Goal: Complete application form

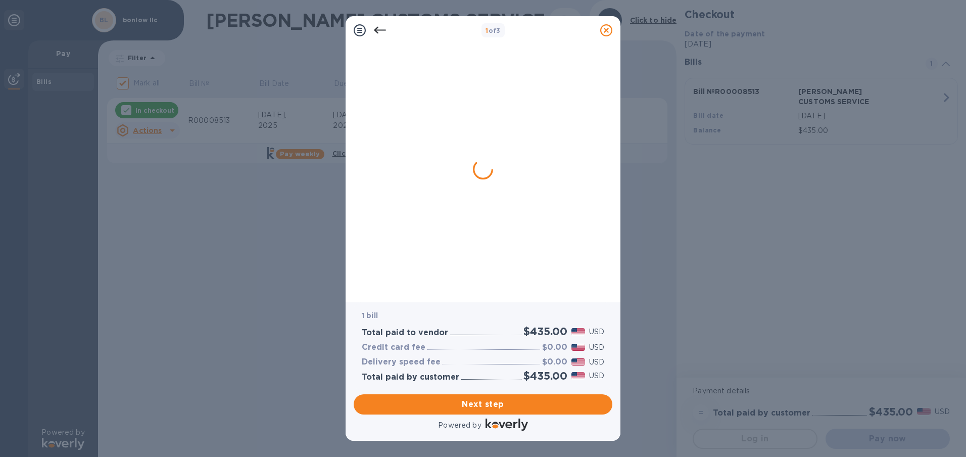
checkbox input "false"
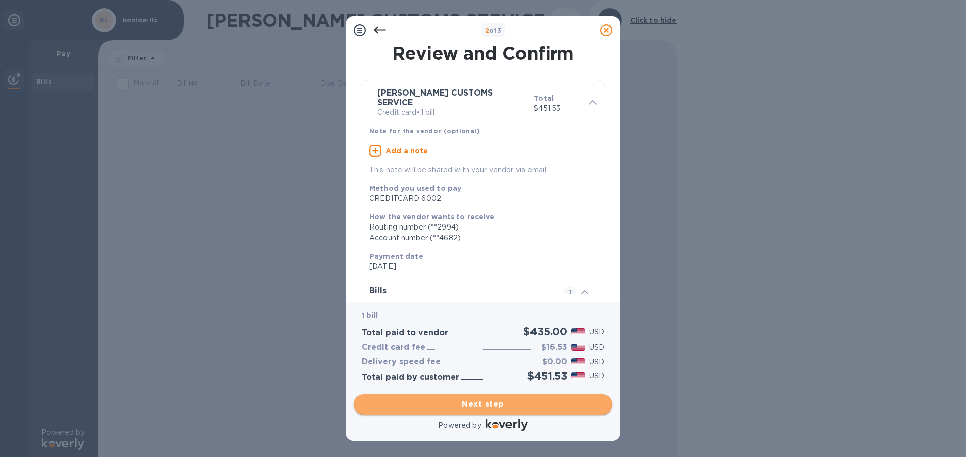
click at [479, 410] on span "Next step" at bounding box center [483, 404] width 242 height 12
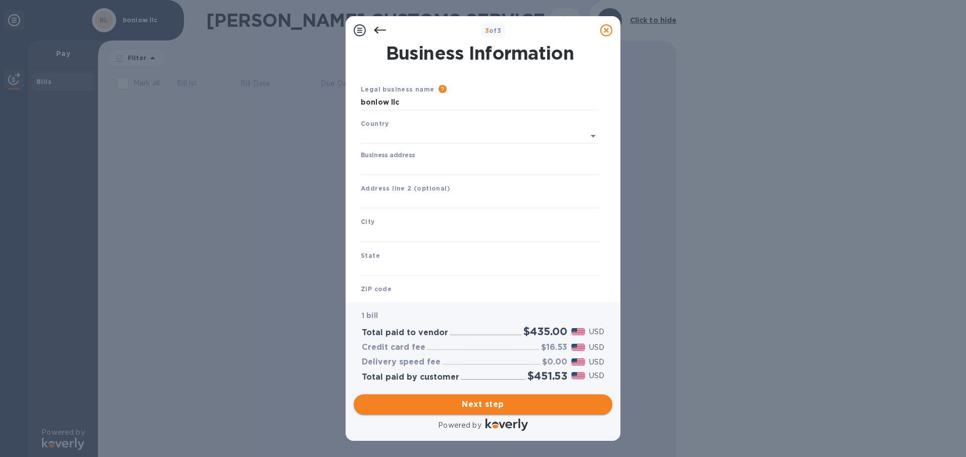
type input "[GEOGRAPHIC_DATA]"
click at [376, 163] on input "Business address" at bounding box center [480, 165] width 238 height 15
type input "[STREET_ADDRESS]"
type input "[PERSON_NAME]"
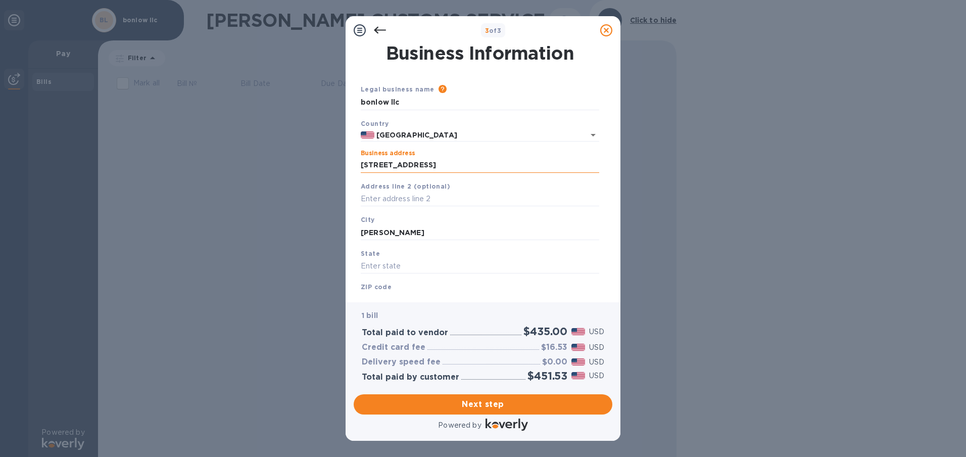
type input "[US_STATE]"
type input "78577"
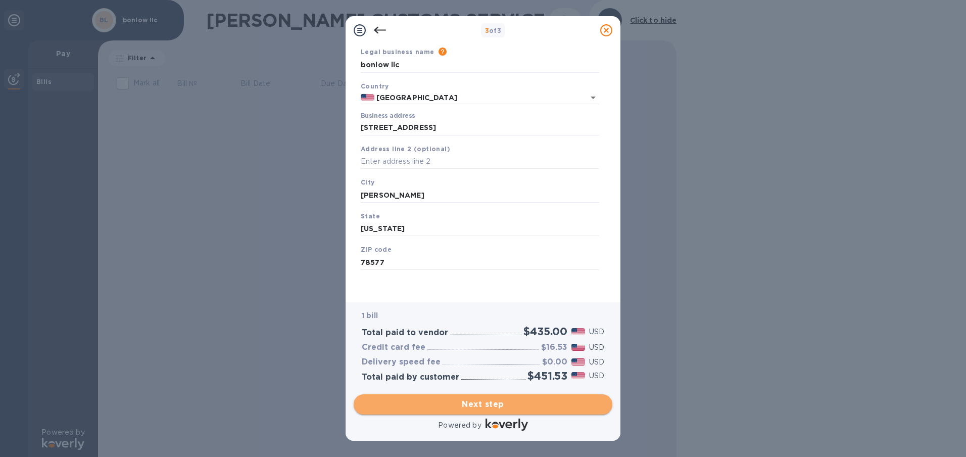
click at [491, 404] on span "Next step" at bounding box center [483, 404] width 242 height 12
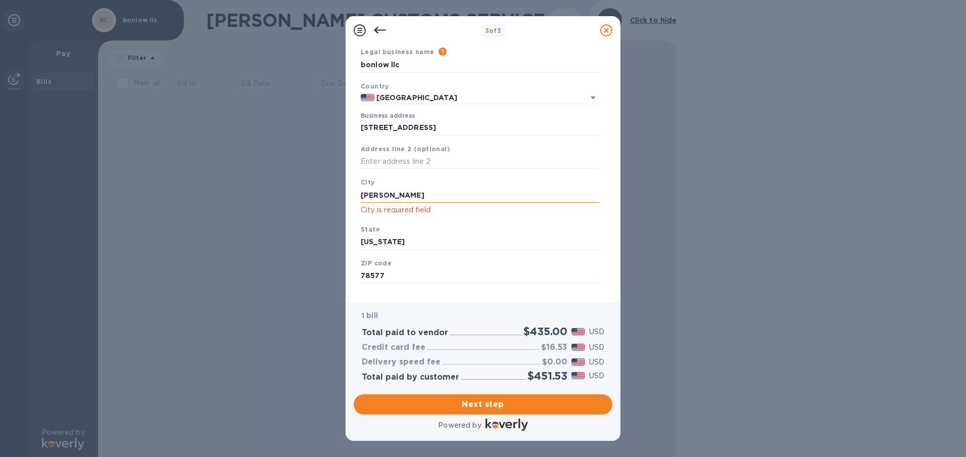
click at [422, 197] on input "[PERSON_NAME]" at bounding box center [480, 194] width 238 height 15
drag, startPoint x: 422, startPoint y: 197, endPoint x: 284, endPoint y: 173, distance: 140.5
click at [290, 173] on div "3 of 3 Business Information Legal business name Please provide the legal name t…" at bounding box center [483, 228] width 966 height 457
type input "[PERSON_NAME]"
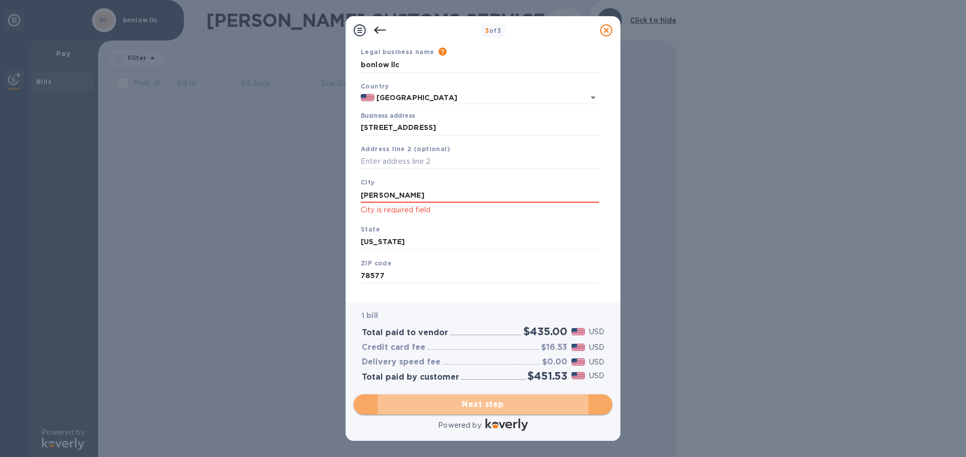
click at [458, 409] on span "Next step" at bounding box center [483, 404] width 242 height 12
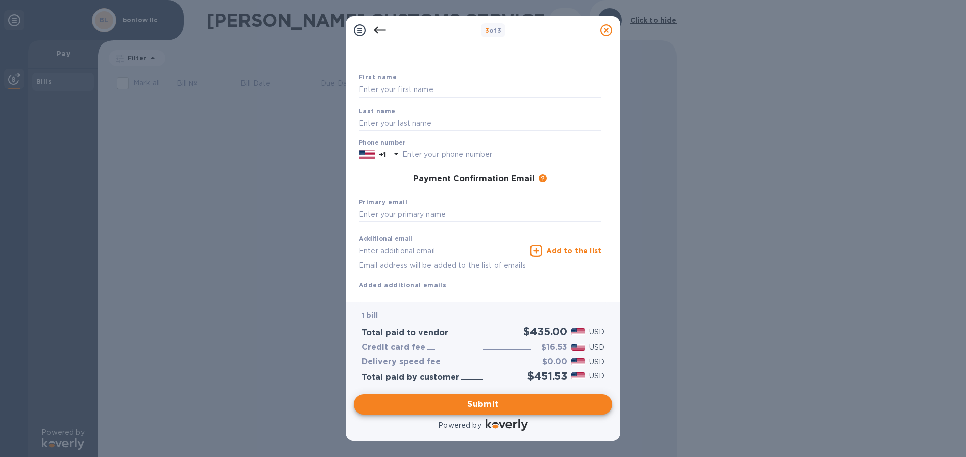
click at [449, 147] on input "text" at bounding box center [501, 154] width 199 height 15
type input "9565757090"
type input "[PERSON_NAME]"
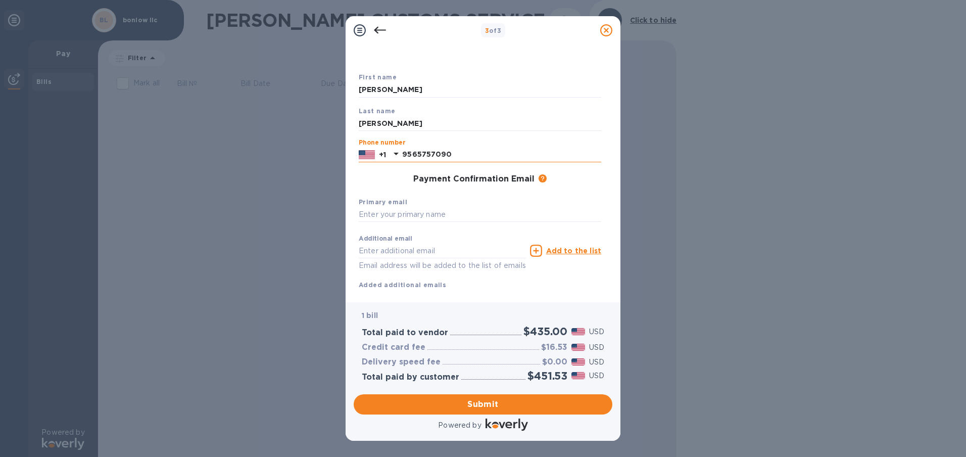
type input "[EMAIL_ADDRESS][DOMAIN_NAME]"
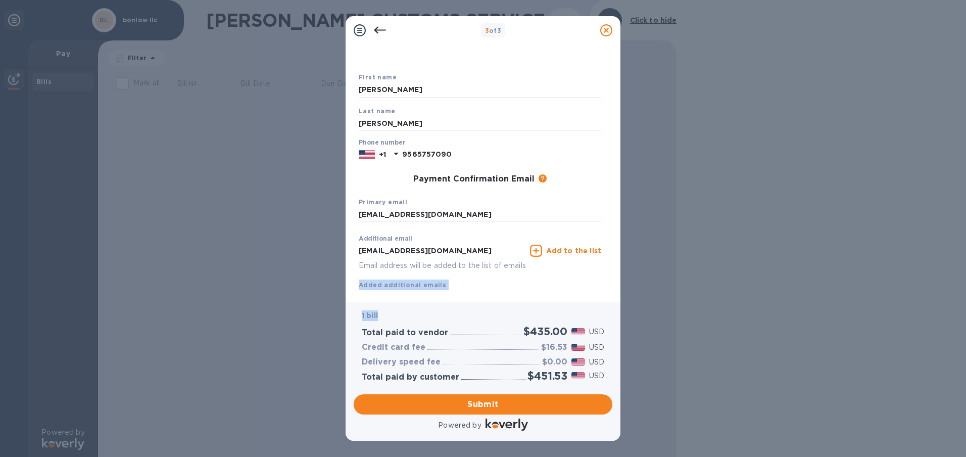
drag, startPoint x: 614, startPoint y: 253, endPoint x: 612, endPoint y: 303, distance: 50.0
click at [612, 303] on div "3 of 3 Payment Contact Information First name [PERSON_NAME] Last name [PERSON_N…" at bounding box center [482, 228] width 275 height 424
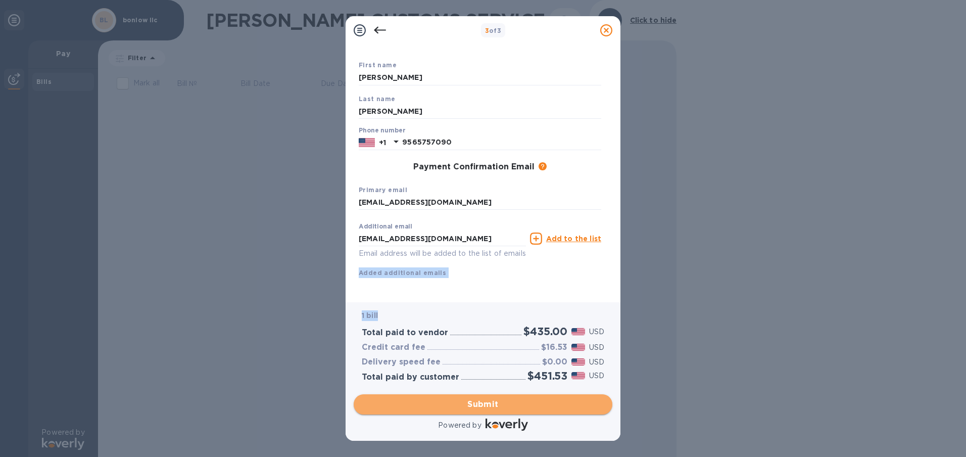
click at [489, 412] on button "Submit" at bounding box center [483, 404] width 259 height 20
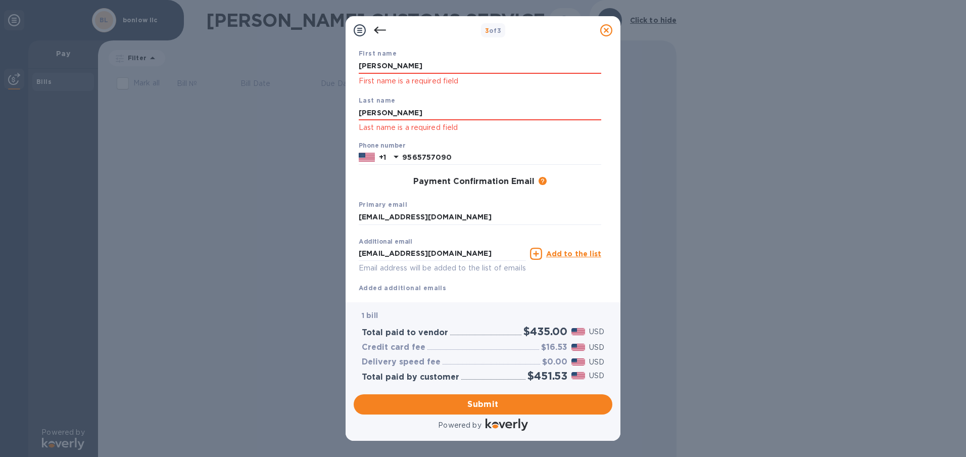
scroll to position [0, 0]
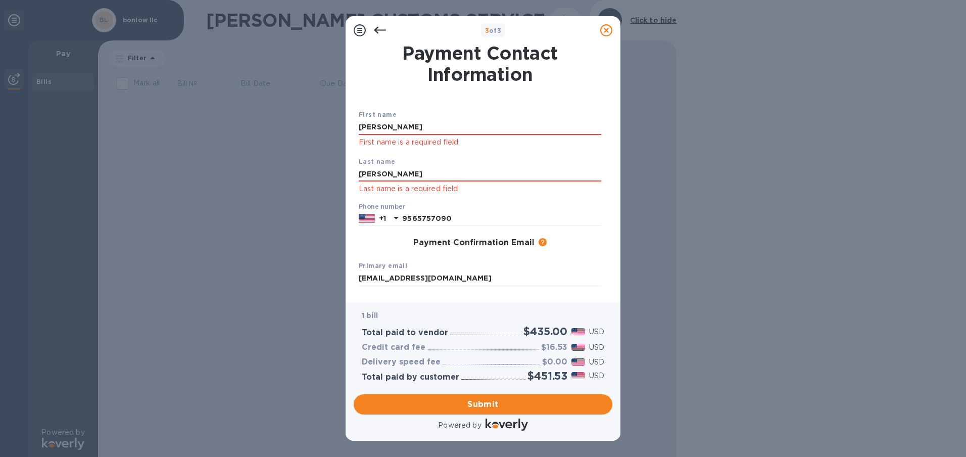
drag, startPoint x: 398, startPoint y: 63, endPoint x: 306, endPoint y: 38, distance: 95.7
click at [306, 38] on div "3 of 3 Payment Contact Information First name [PERSON_NAME] First name is a req…" at bounding box center [483, 228] width 966 height 457
drag, startPoint x: 417, startPoint y: 129, endPoint x: 199, endPoint y: 82, distance: 222.2
click at [200, 85] on div "3 of 3 Payment Contact Information First name [PERSON_NAME] First name is a req…" at bounding box center [483, 228] width 966 height 457
type input "[PERSON_NAME]"
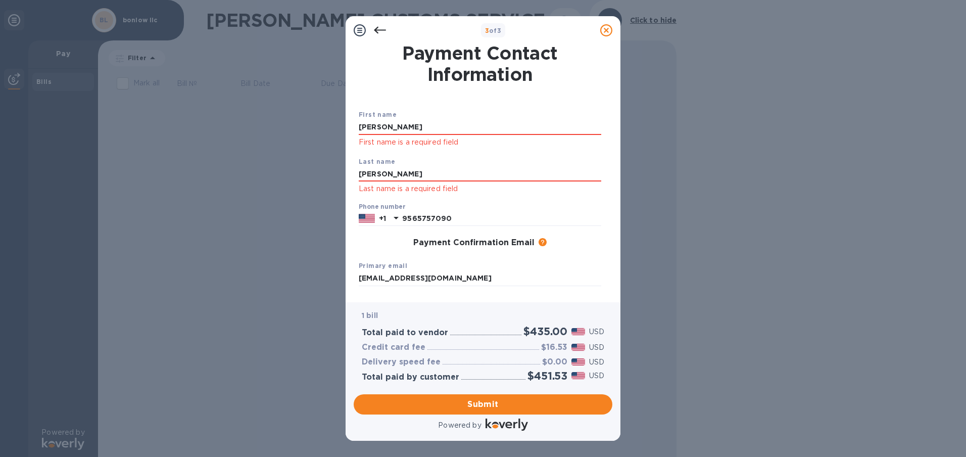
type input "[PERSON_NAME]"
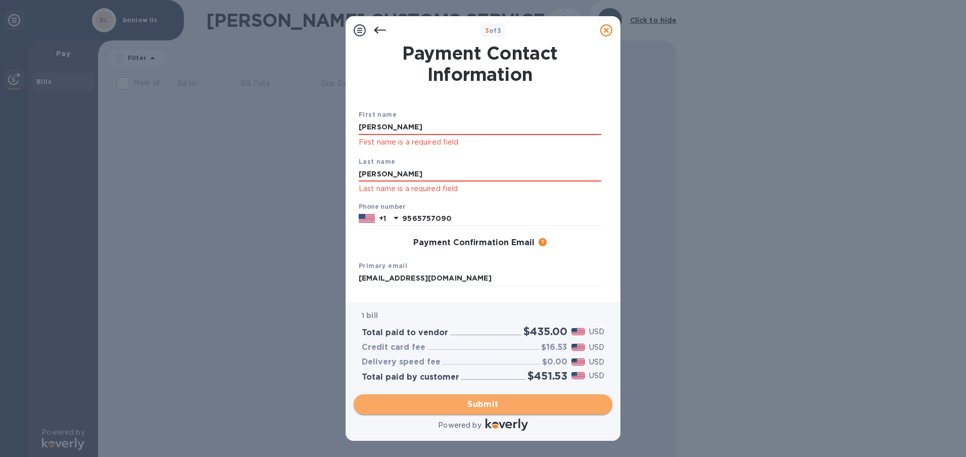
click at [489, 405] on span "Submit" at bounding box center [483, 404] width 242 height 12
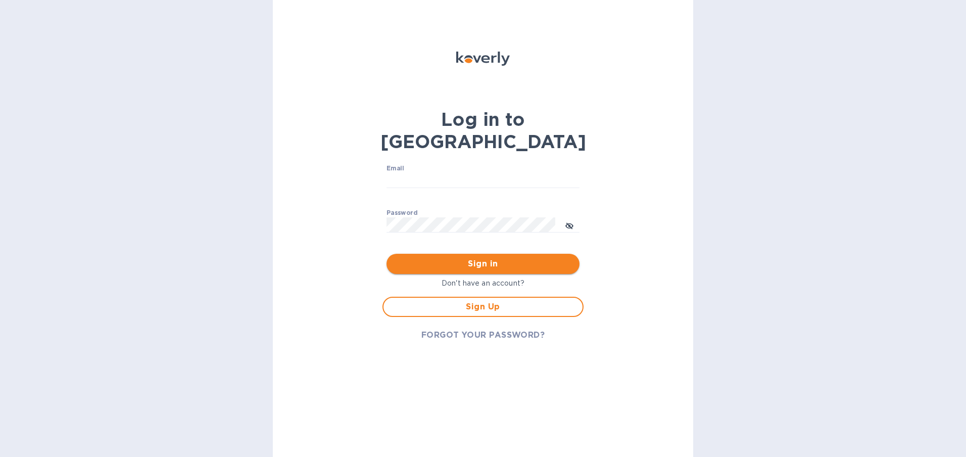
type input "[EMAIL_ADDRESS][DOMAIN_NAME]"
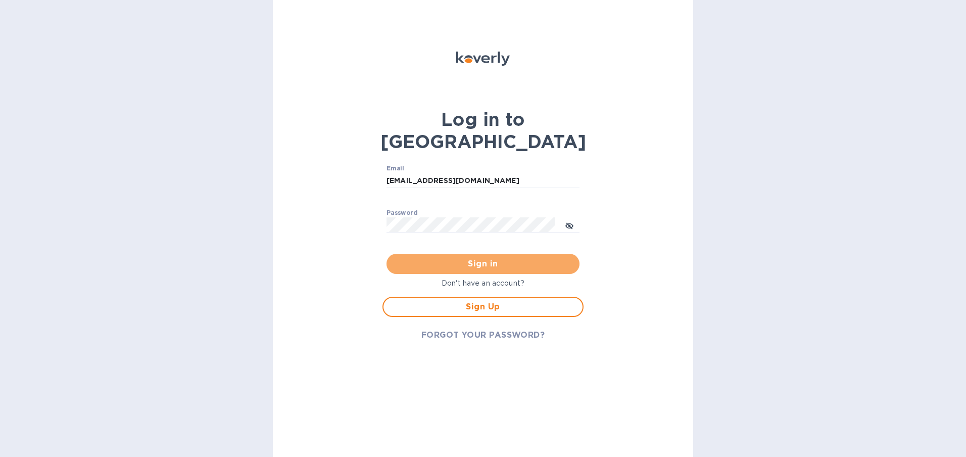
click at [499, 258] on span "Sign in" at bounding box center [482, 264] width 177 height 12
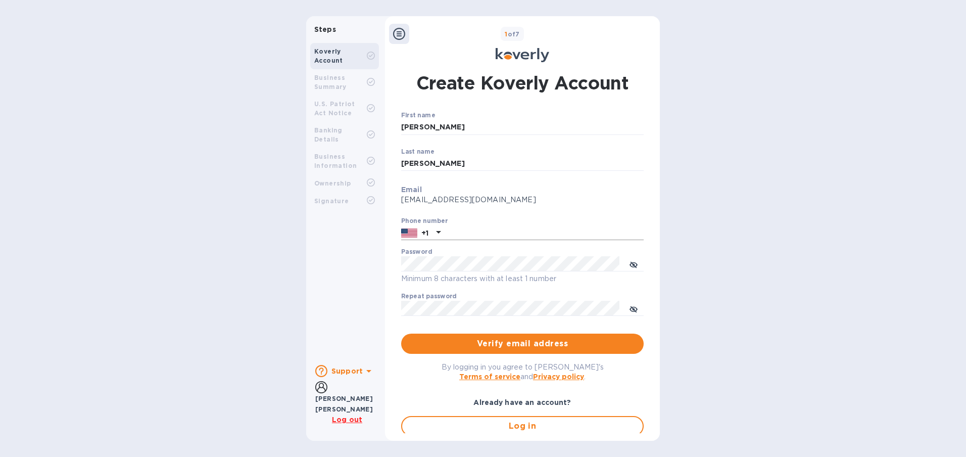
click at [469, 238] on div "First name [PERSON_NAME] ​ Last name [PERSON_NAME] ​ Email [EMAIL_ADDRESS][DOMA…" at bounding box center [522, 220] width 242 height 217
click at [468, 235] on input "text" at bounding box center [543, 232] width 199 height 15
type input "9565757090"
click at [632, 265] on icon "toggle password visibility" at bounding box center [633, 265] width 6 height 6
click at [629, 305] on span "toggle password visibility" at bounding box center [633, 307] width 8 height 15
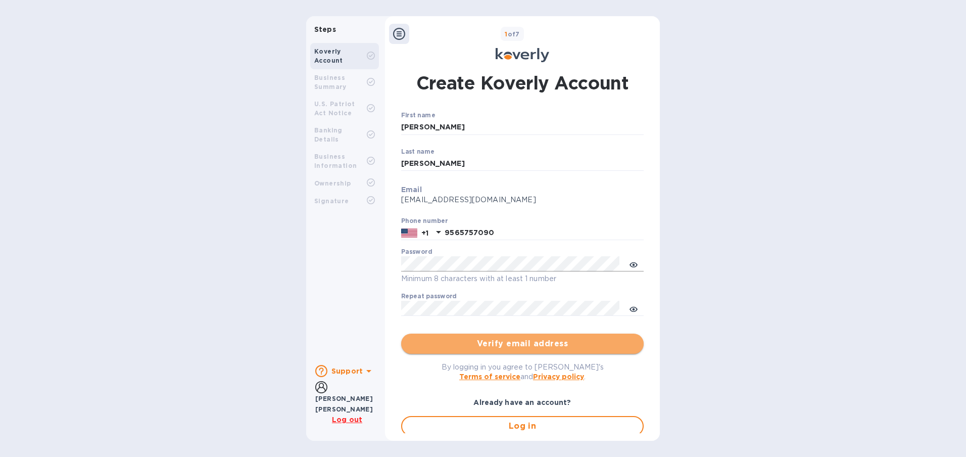
click at [541, 338] on span "Verify email address" at bounding box center [522, 343] width 226 height 12
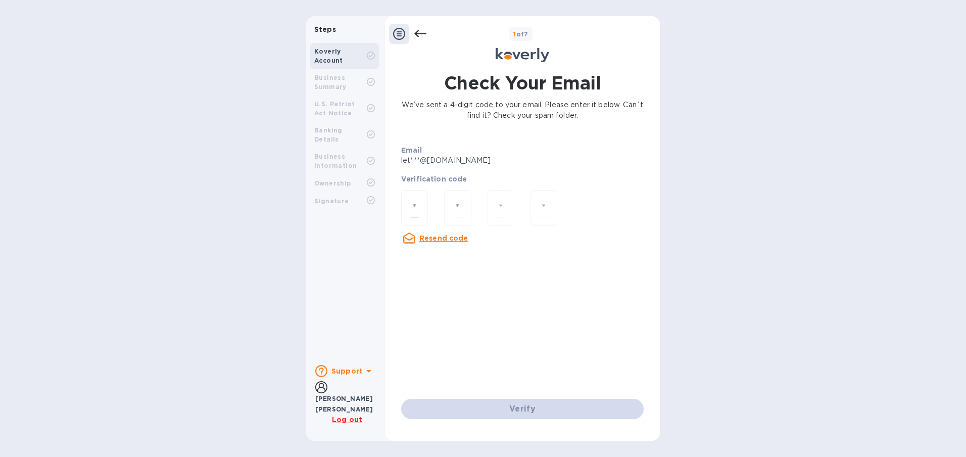
click at [420, 210] on div at bounding box center [414, 208] width 27 height 36
type input "1"
type input "7"
type input "3"
type input "0"
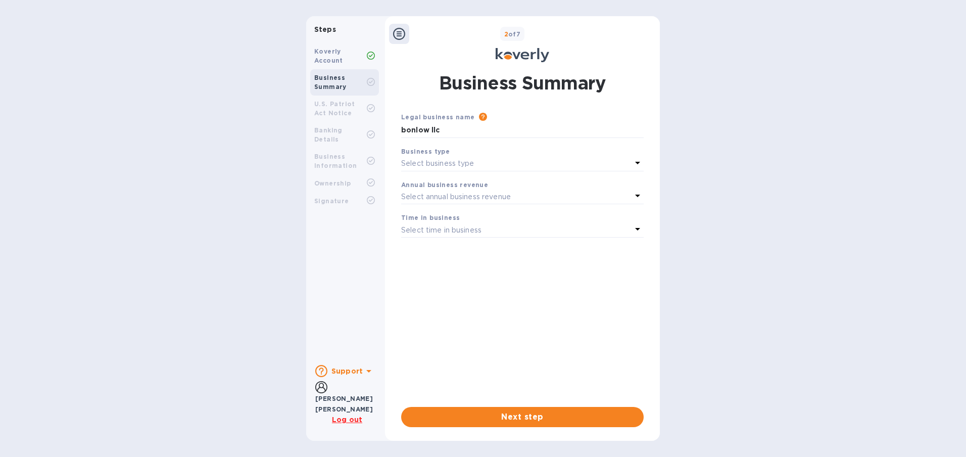
click at [466, 158] on div "Select business type" at bounding box center [516, 164] width 230 height 14
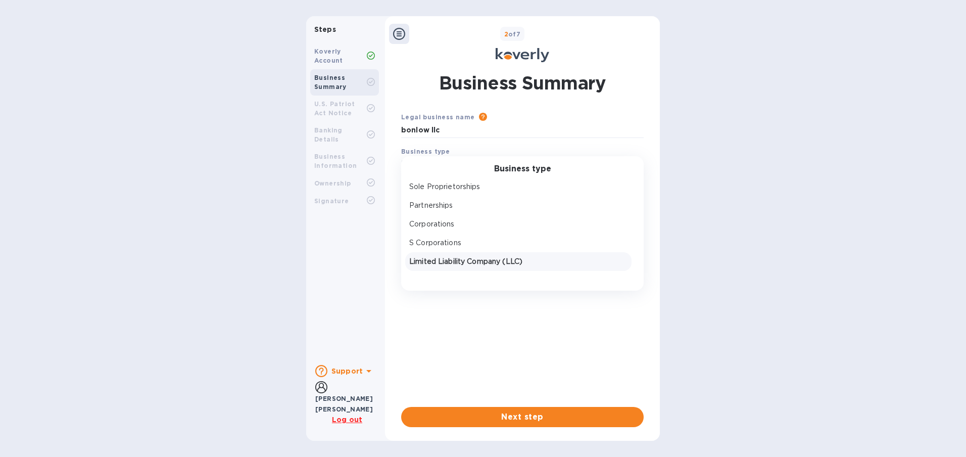
click at [431, 260] on p "Limited Liability Company (LLC)" at bounding box center [518, 261] width 218 height 11
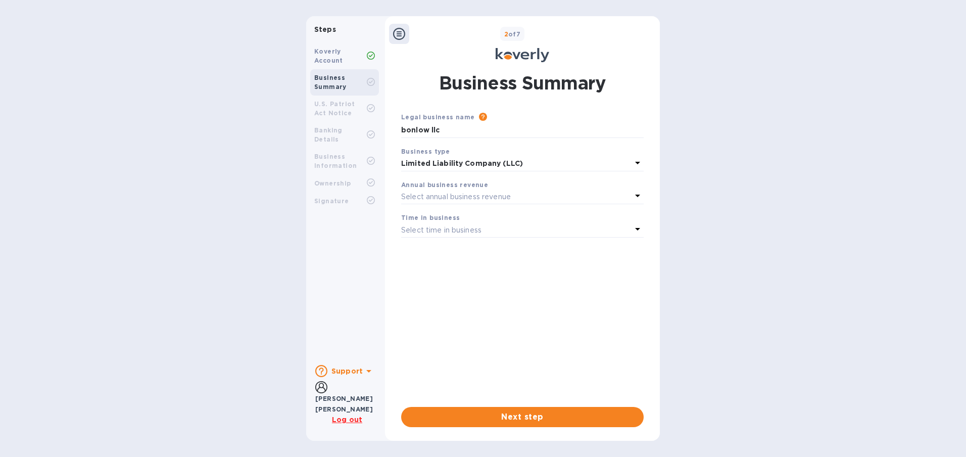
click at [483, 195] on p "Select annual business revenue" at bounding box center [456, 196] width 110 height 11
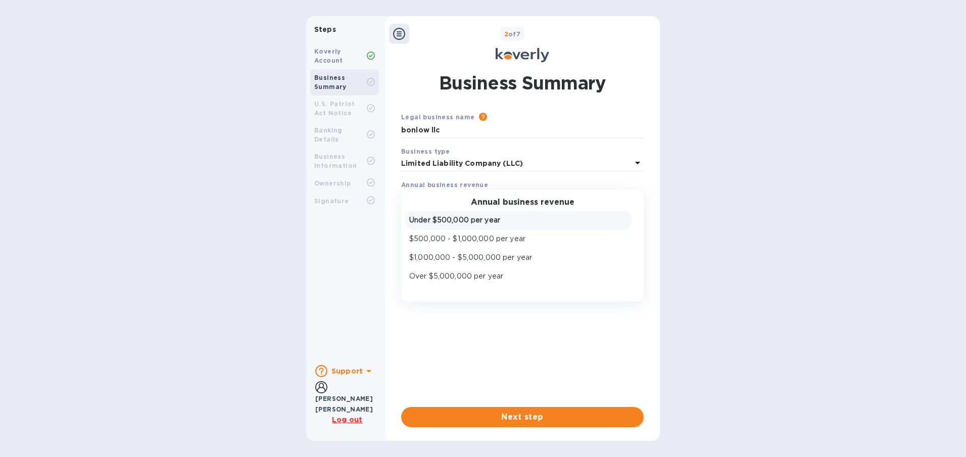
click at [495, 223] on p "Under $500,000 per year" at bounding box center [518, 220] width 218 height 11
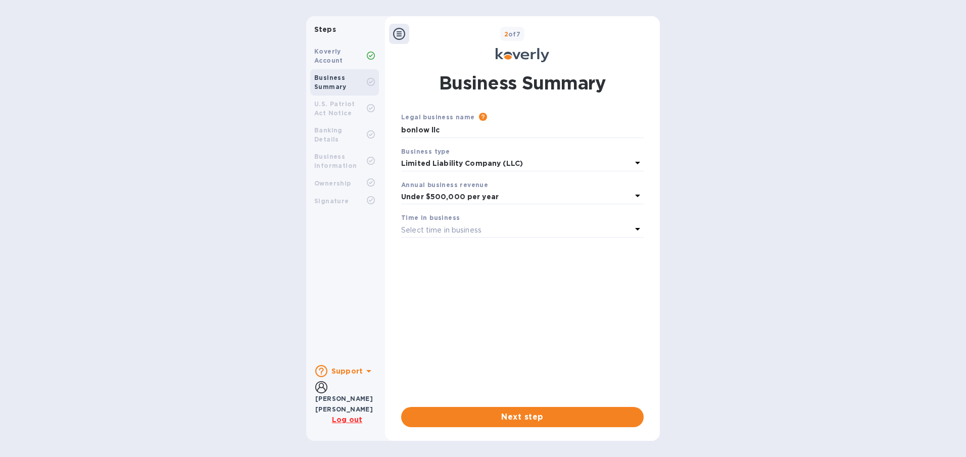
click at [493, 226] on div "Select time in business" at bounding box center [516, 230] width 230 height 14
click at [473, 305] on p "More than 5 years" at bounding box center [518, 309] width 218 height 11
click at [560, 418] on span "Next step" at bounding box center [522, 417] width 226 height 12
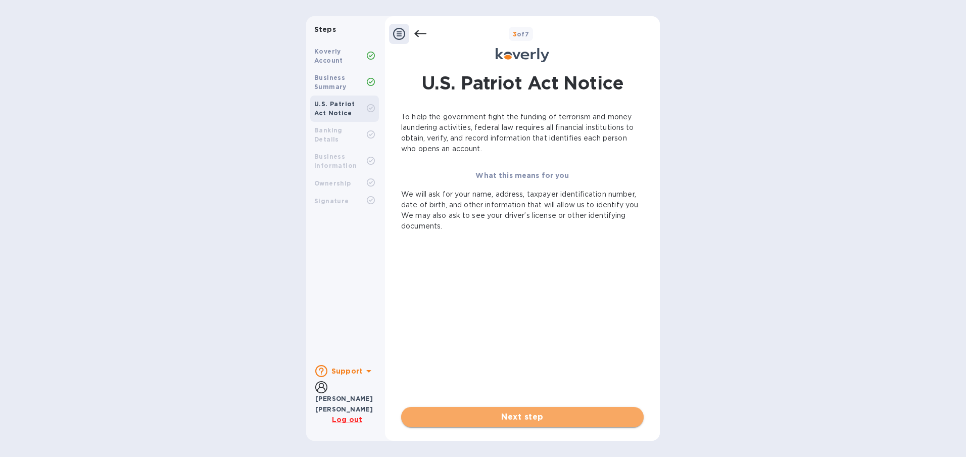
click at [541, 416] on span "Next step" at bounding box center [522, 417] width 226 height 12
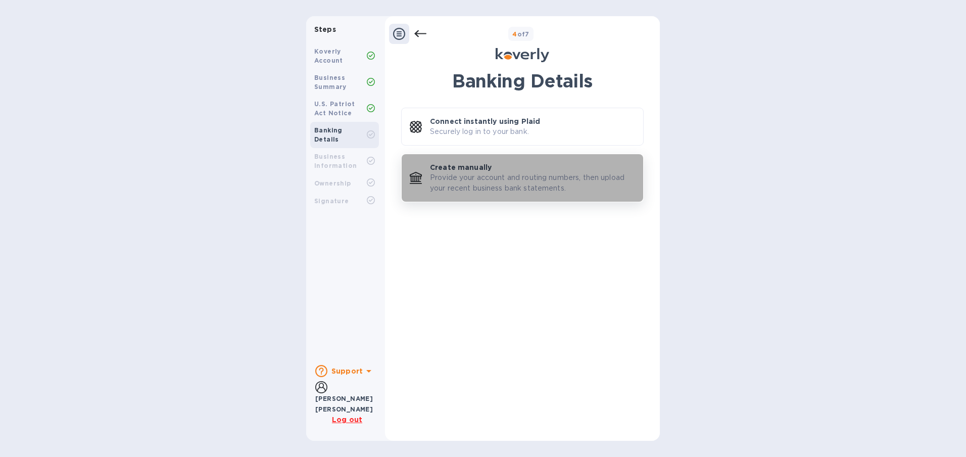
click at [515, 184] on p "Provide your account and routing numbers, then upload your recent business bank…" at bounding box center [532, 182] width 205 height 21
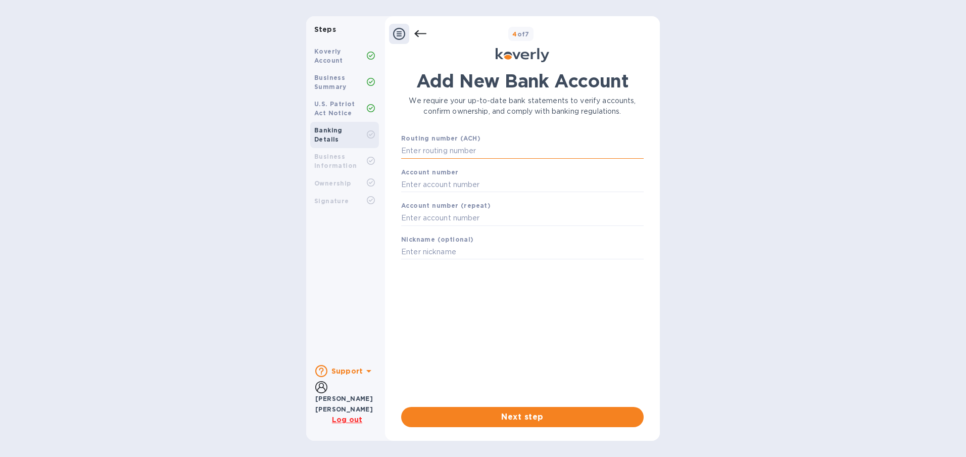
click at [459, 152] on input "text" at bounding box center [522, 150] width 242 height 15
type input "071921891"
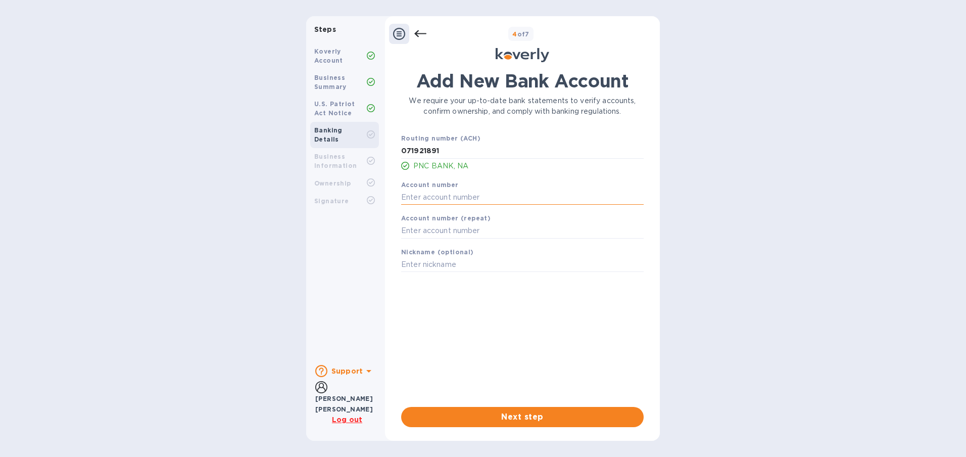
click at [457, 196] on input "text" at bounding box center [522, 196] width 242 height 15
type input "4943409707"
click at [411, 233] on input "text" at bounding box center [522, 230] width 242 height 15
type input "4943409707"
type input "pnc"
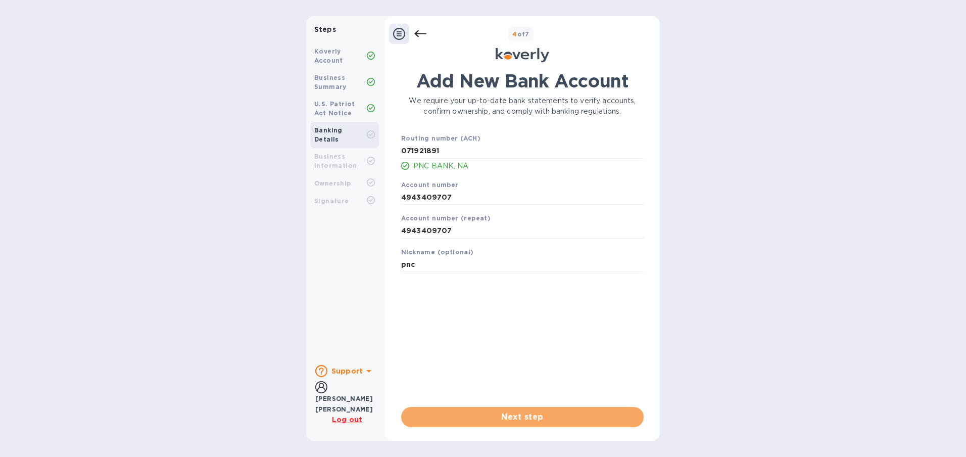
click at [553, 419] on span "Next step" at bounding box center [522, 417] width 226 height 12
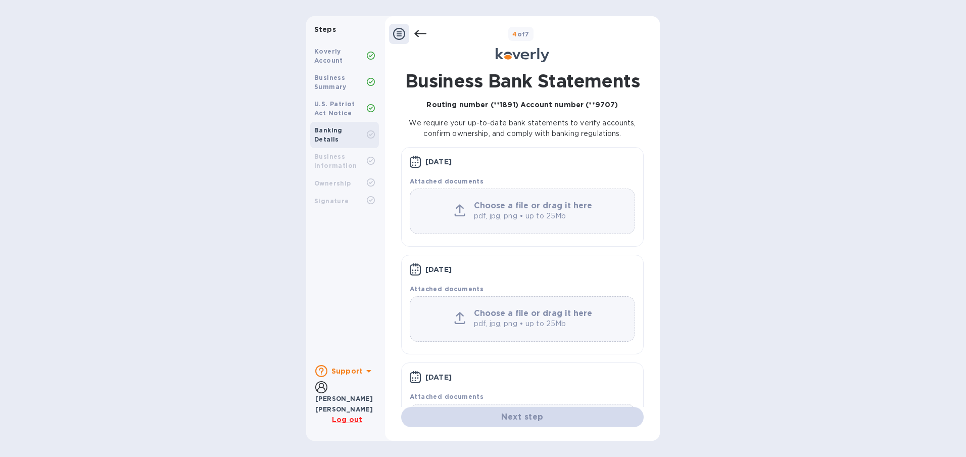
click at [466, 214] on div at bounding box center [459, 211] width 20 height 14
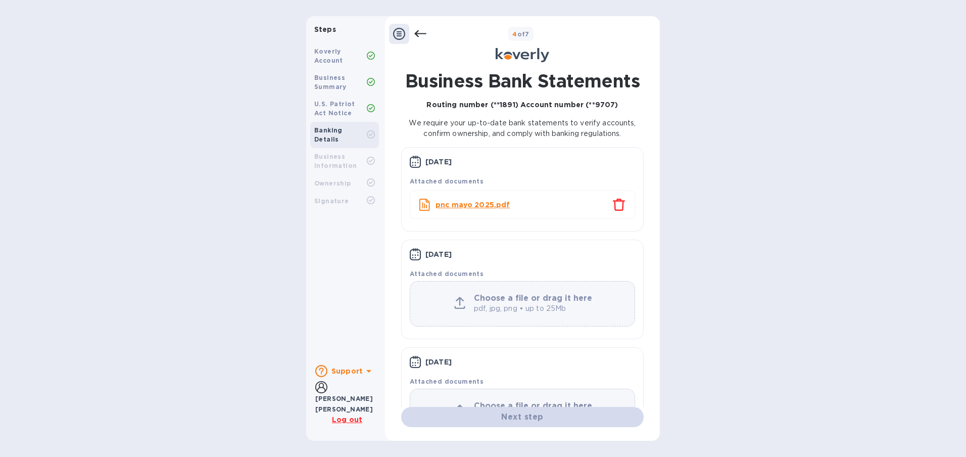
click at [456, 292] on div "Choose a file or drag it here pdf, jpg, png • up to 25Mb" at bounding box center [522, 303] width 225 height 45
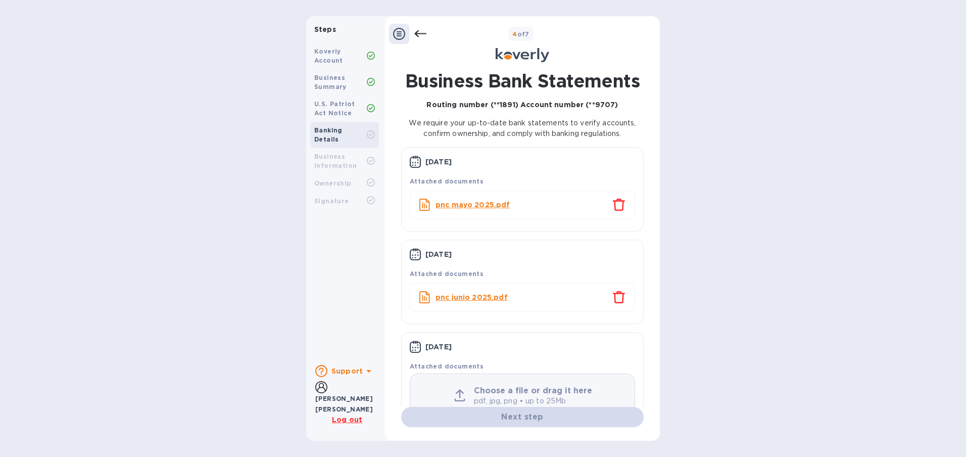
click at [619, 209] on icon "close" at bounding box center [619, 204] width 12 height 12
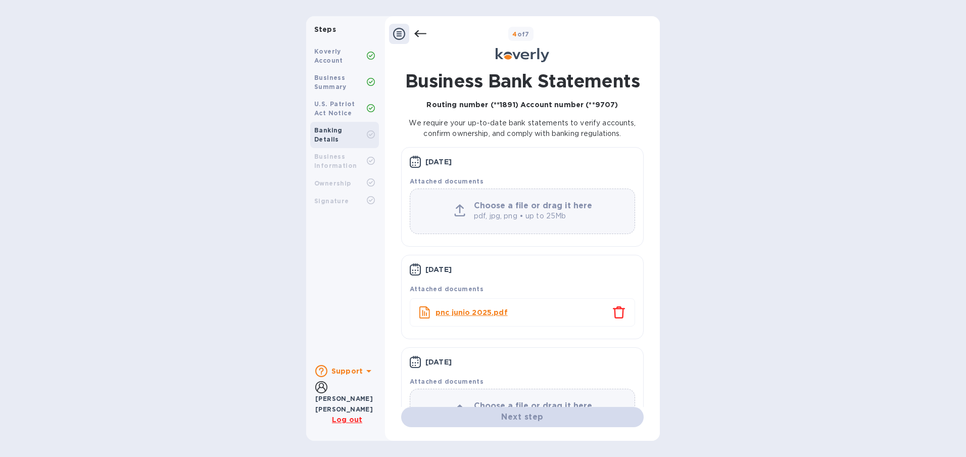
click at [464, 203] on div "Choose a file or drag it here pdf, jpg, png • up to 25Mb" at bounding box center [522, 211] width 224 height 20
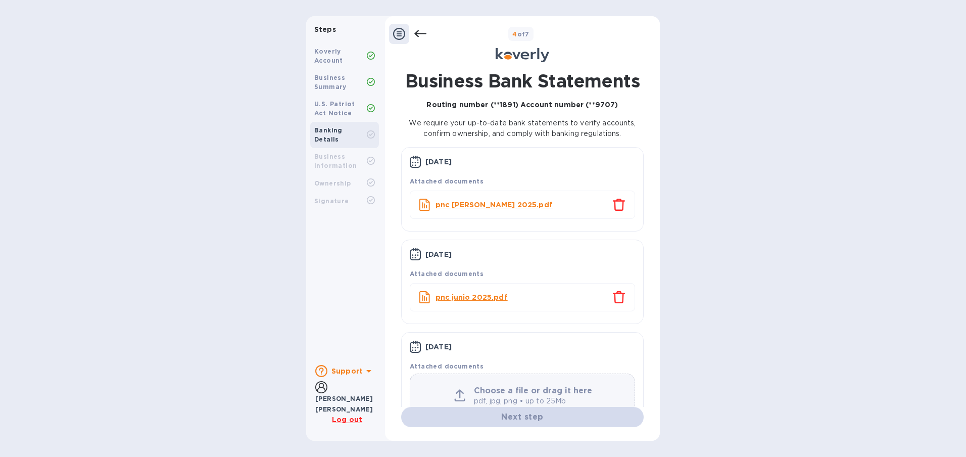
click at [489, 359] on div "Attached documents" at bounding box center [522, 366] width 229 height 15
click at [427, 365] on b "Attached documents" at bounding box center [447, 366] width 74 height 8
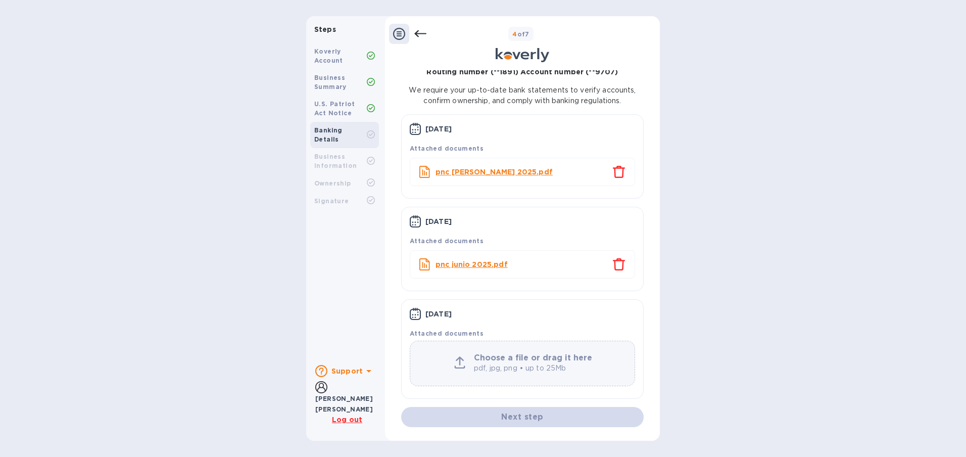
click at [446, 338] on div "Choose a file or drag it here pdf, jpg, png • up to 25Mb" at bounding box center [522, 363] width 233 height 54
click at [442, 321] on div "Attached documents" at bounding box center [522, 329] width 229 height 23
click at [417, 308] on icon at bounding box center [415, 314] width 11 height 12
click at [524, 374] on div "Choose a file or drag it here pdf, jpg, png • up to 25Mb" at bounding box center [522, 362] width 225 height 45
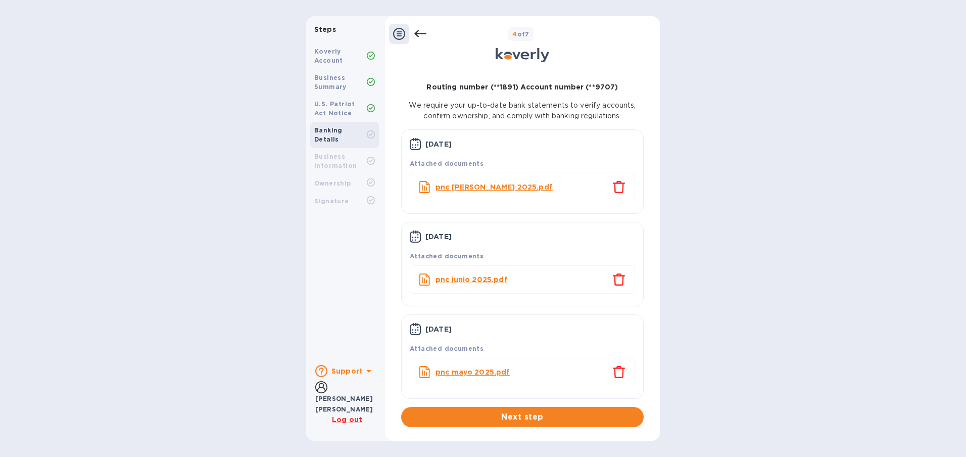
scroll to position [18, 0]
click at [531, 418] on span "Next step" at bounding box center [522, 417] width 226 height 12
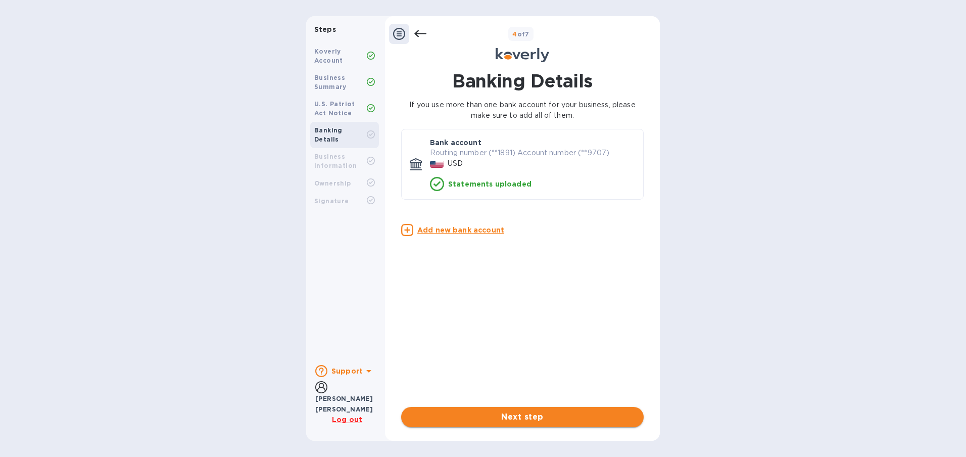
click at [558, 420] on span "Next step" at bounding box center [522, 417] width 226 height 12
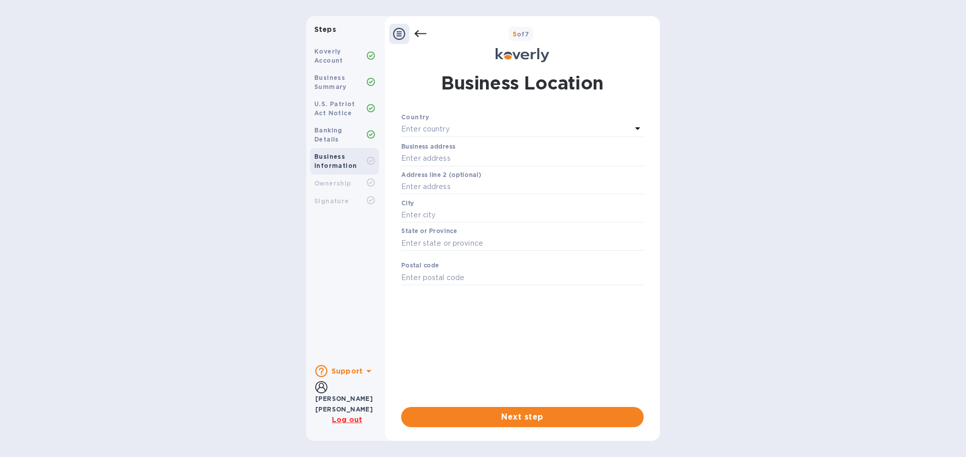
click at [532, 122] on div "Enter country" at bounding box center [516, 129] width 230 height 14
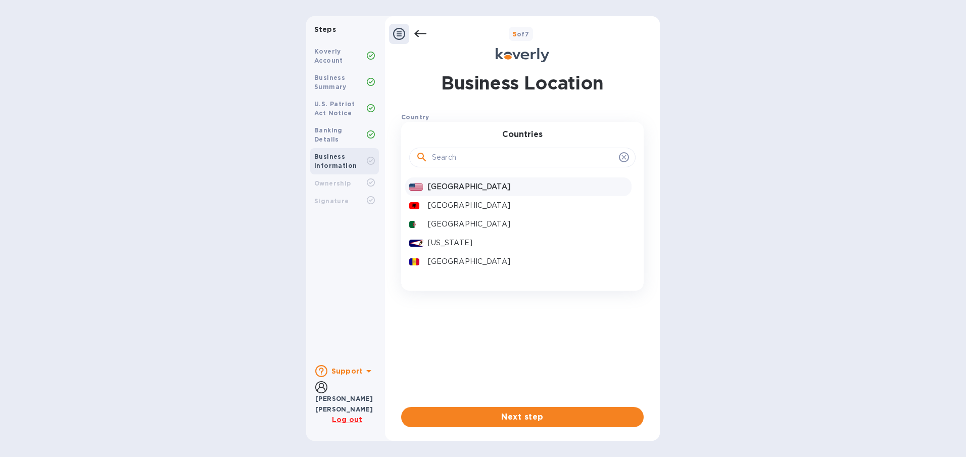
click at [460, 185] on p "[GEOGRAPHIC_DATA]" at bounding box center [527, 186] width 199 height 11
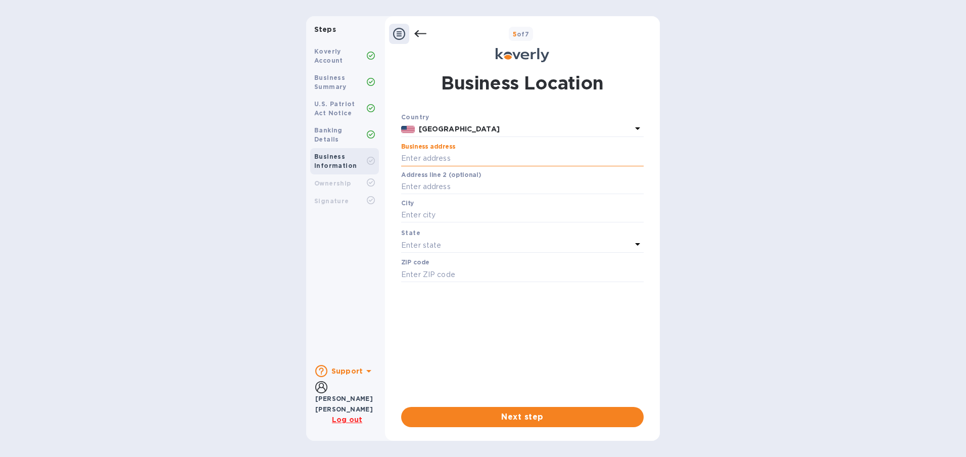
click at [486, 155] on input "text" at bounding box center [522, 158] width 242 height 15
type input "601 e produce rd"
type input "reynosa"
type input "88649"
click at [476, 182] on input "text" at bounding box center [522, 186] width 242 height 15
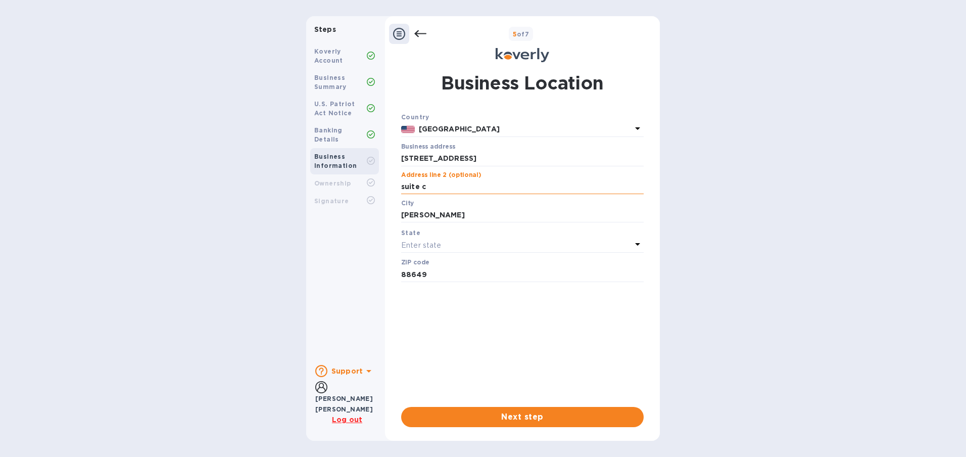
type input "suite c"
type input "[PERSON_NAME]"
type input "78572-7370"
click at [628, 239] on div "Enter state" at bounding box center [516, 245] width 230 height 14
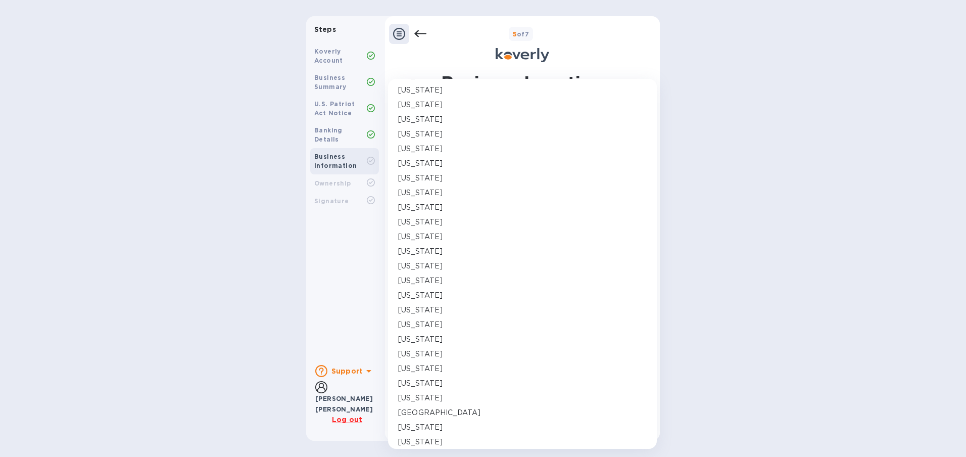
scroll to position [516, 0]
click at [400, 358] on p "Texas" at bounding box center [420, 362] width 44 height 11
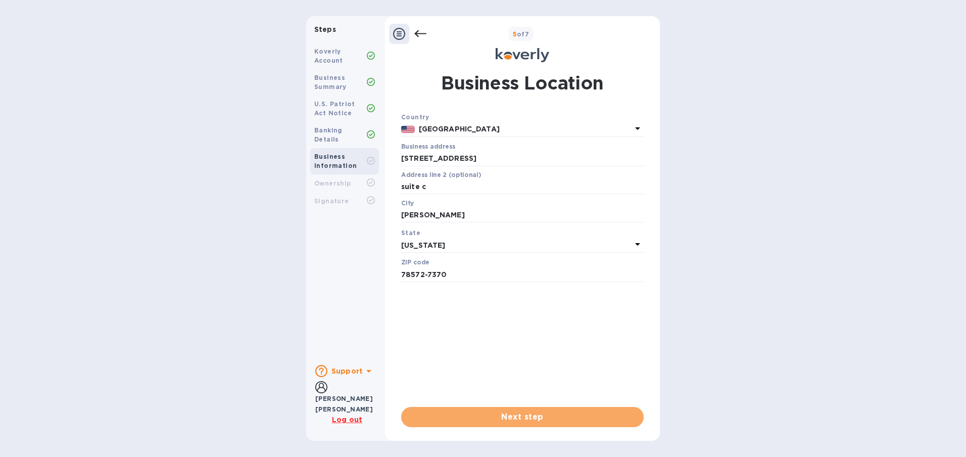
click at [546, 418] on span "Next step" at bounding box center [522, 417] width 226 height 12
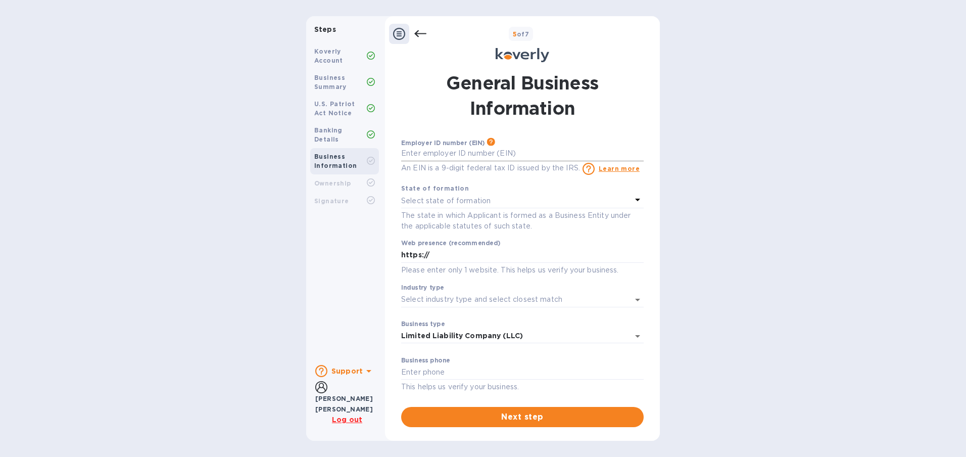
click at [414, 159] on input "text" at bounding box center [522, 153] width 242 height 15
type input "***69"
click at [446, 199] on p "Select state of formation" at bounding box center [445, 200] width 89 height 11
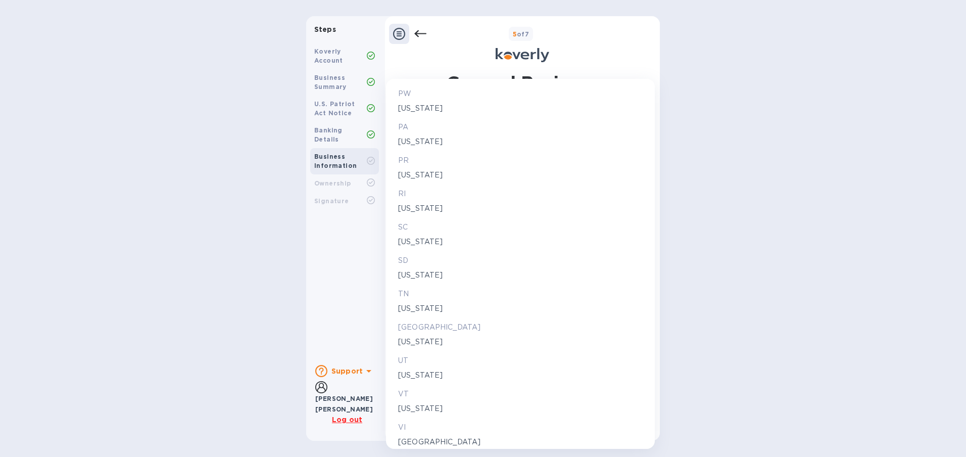
scroll to position [1490, 0]
click at [413, 328] on p "TX" at bounding box center [520, 324] width 244 height 11
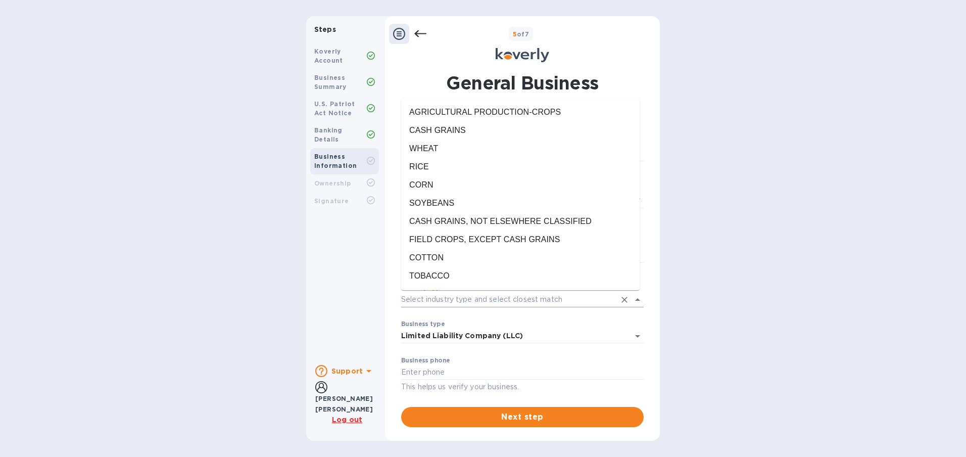
click at [468, 302] on input "Industry type" at bounding box center [508, 299] width 214 height 15
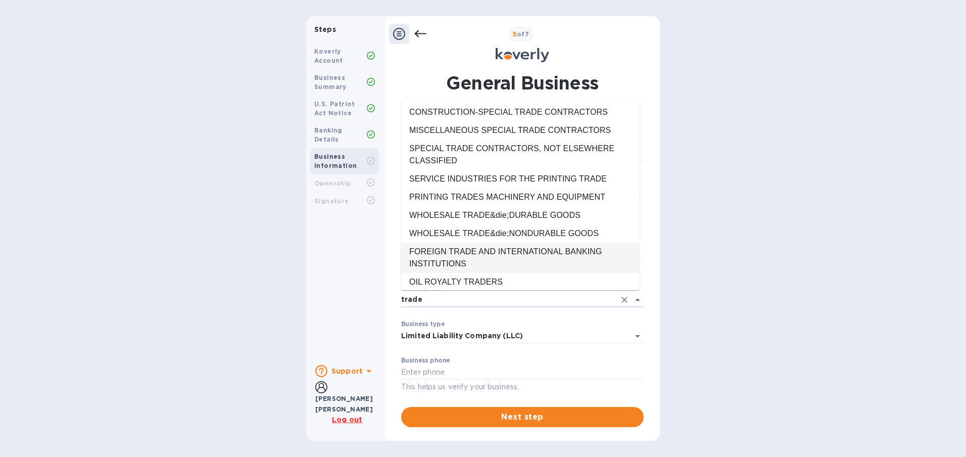
scroll to position [5, 0]
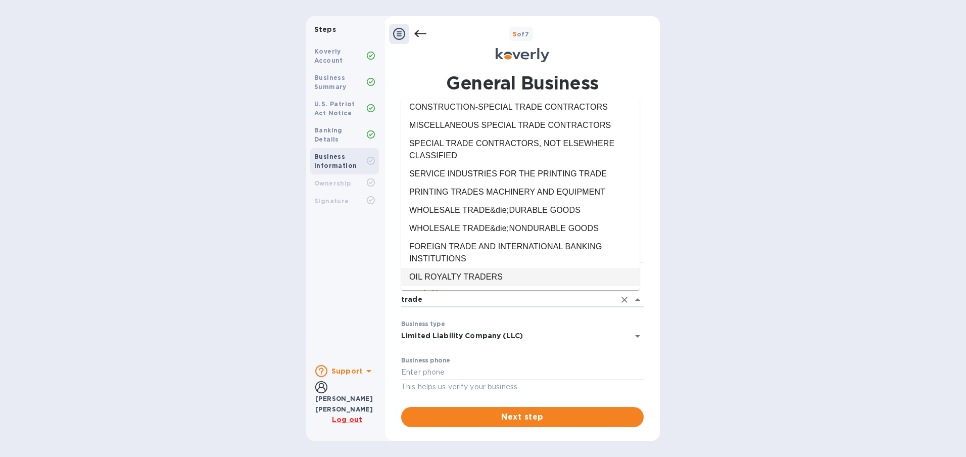
drag, startPoint x: 492, startPoint y: 297, endPoint x: 370, endPoint y: 280, distance: 123.4
click at [370, 280] on div "Steps Koverly Account Business Summary U.S. Patriot Act Notice Banking Details …" at bounding box center [483, 228] width 354 height 424
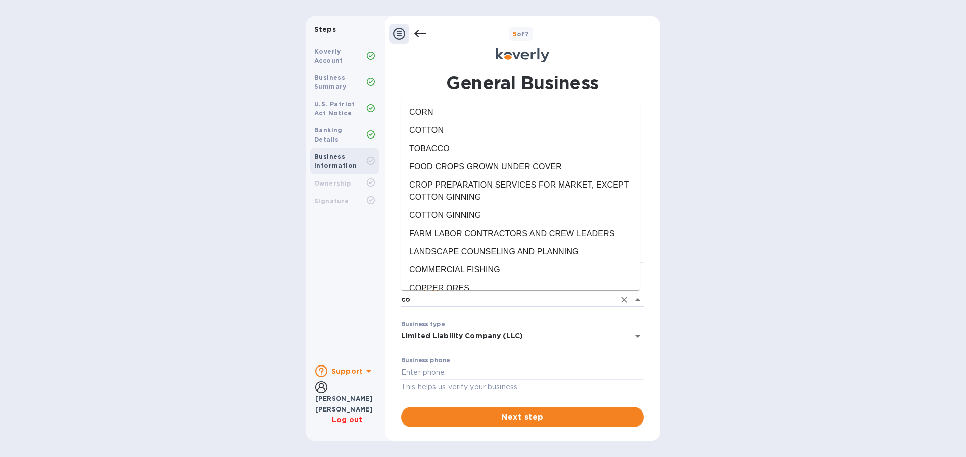
type input "c"
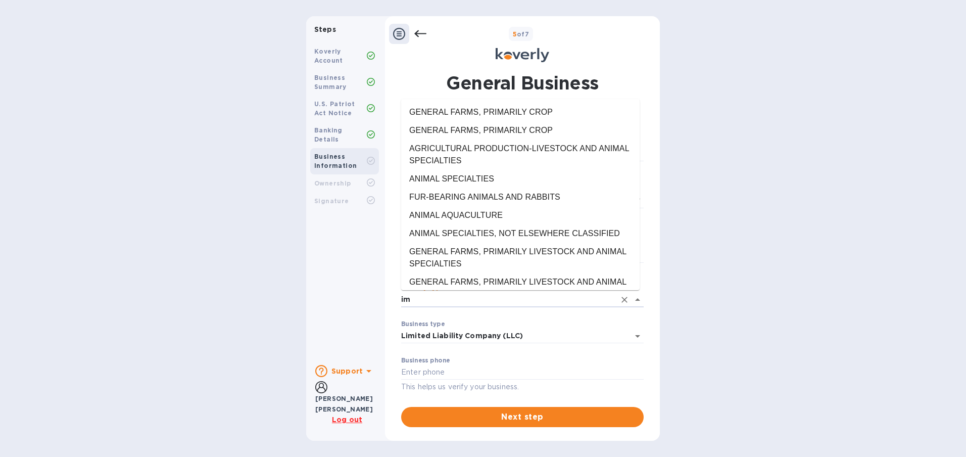
type input "i"
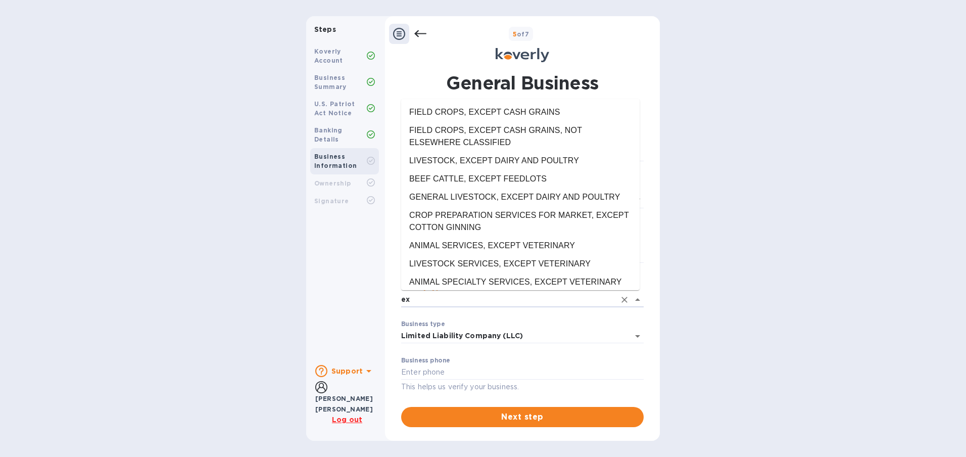
type input "e"
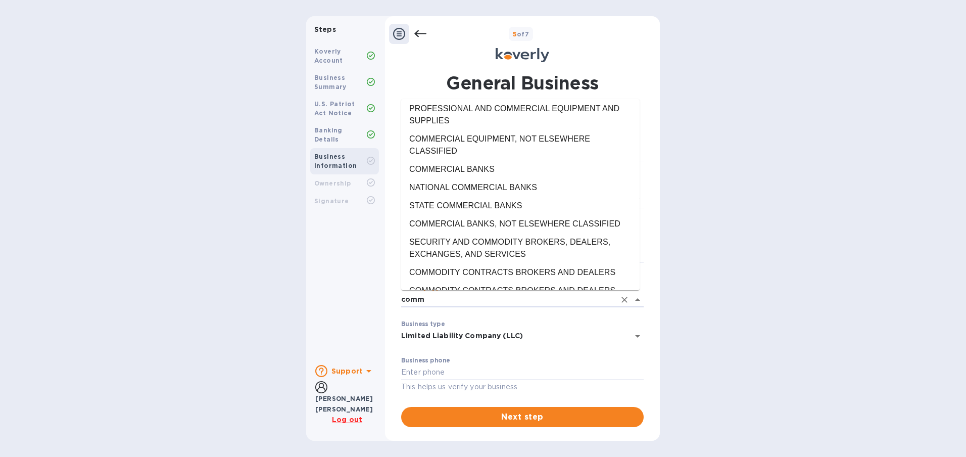
scroll to position [660, 0]
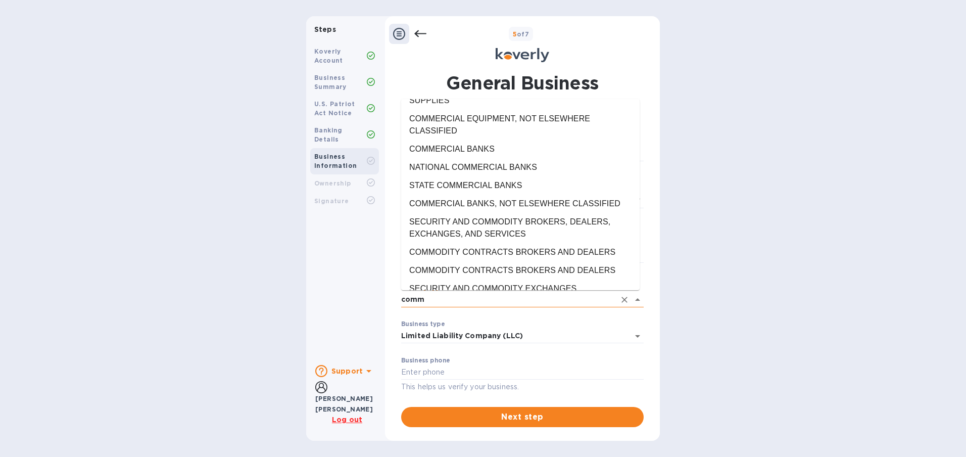
drag, startPoint x: 437, startPoint y: 299, endPoint x: 404, endPoint y: 295, distance: 33.6
click at [404, 295] on input "comm" at bounding box center [508, 299] width 214 height 15
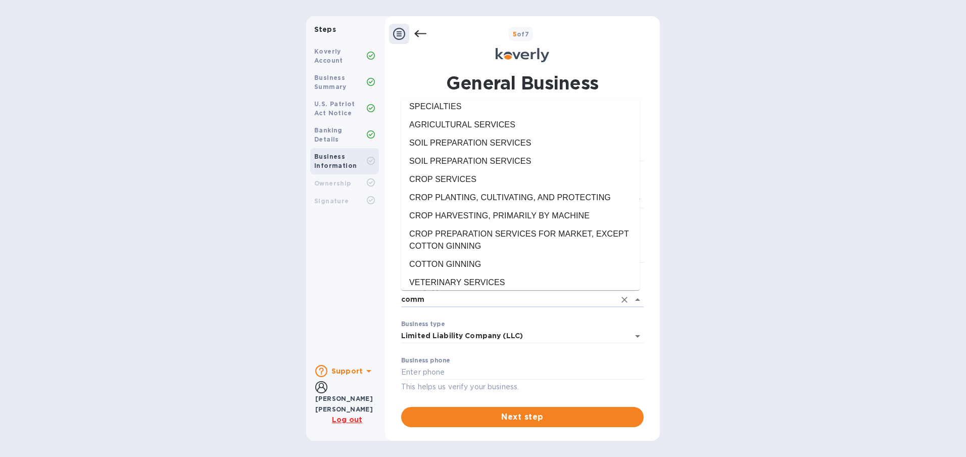
type input "c"
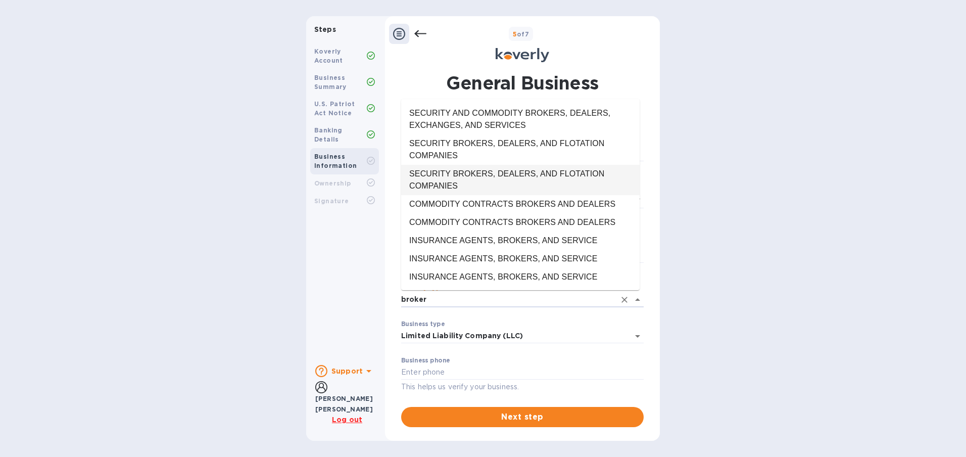
scroll to position [0, 0]
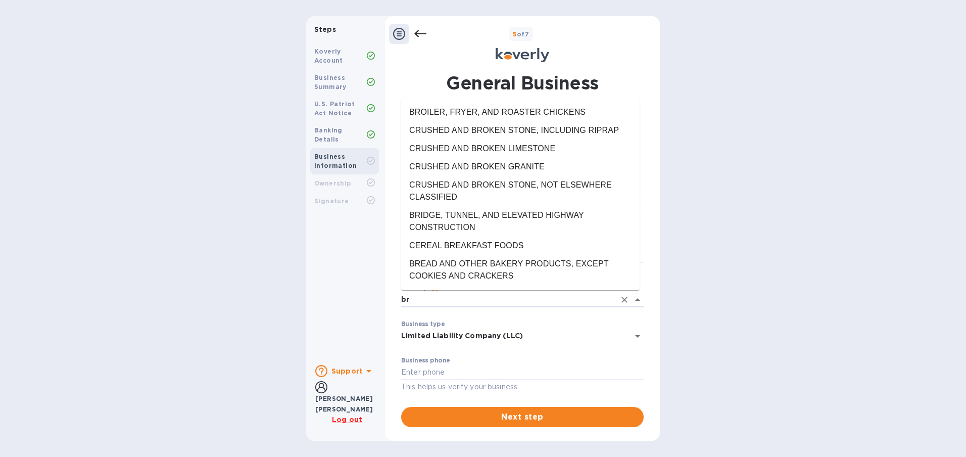
type input "b"
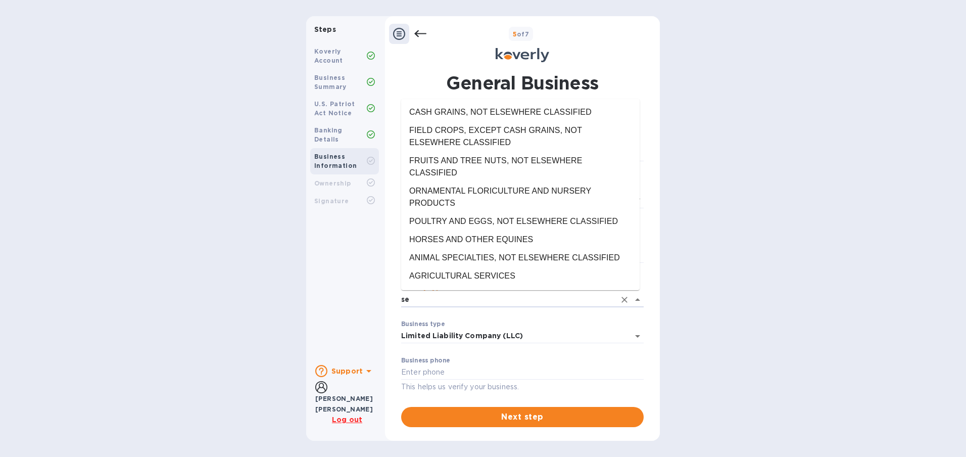
type input "s"
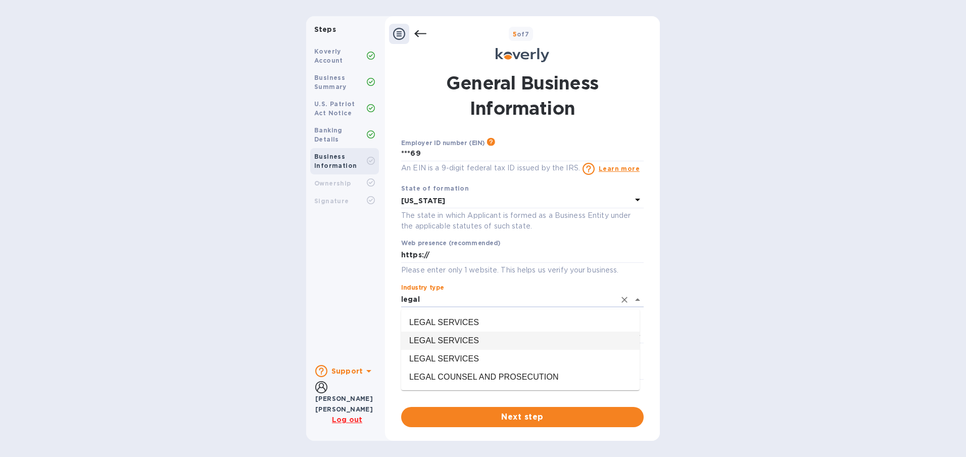
click at [498, 340] on li "LEGAL SERVICES" at bounding box center [520, 340] width 238 height 18
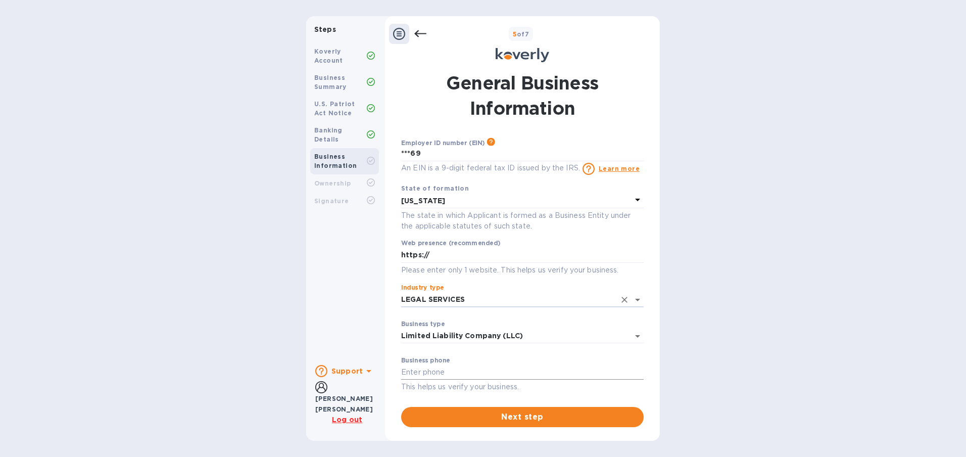
type input "LEGAL SERVICES"
click at [506, 365] on input "text" at bounding box center [522, 372] width 242 height 15
type input "9563223017"
click at [531, 418] on span "Next step" at bounding box center [522, 417] width 226 height 12
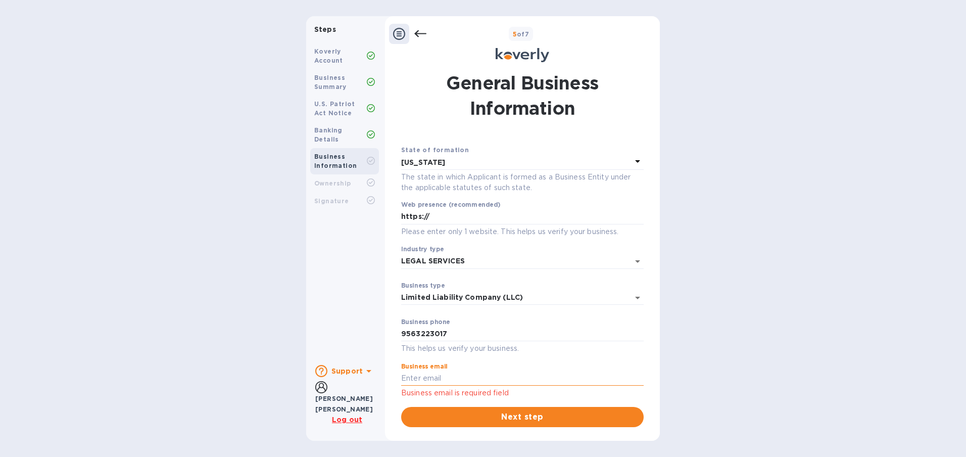
click at [425, 375] on input "text" at bounding box center [522, 378] width 242 height 15
type input "[EMAIL_ADDRESS][DOMAIN_NAME]"
click at [503, 419] on span "Next step" at bounding box center [522, 417] width 226 height 12
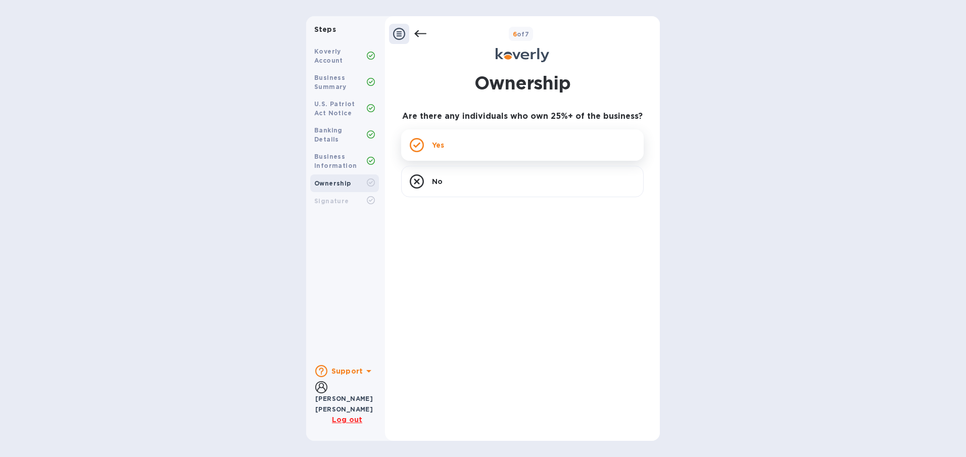
click at [456, 143] on div "Yes" at bounding box center [522, 144] width 242 height 31
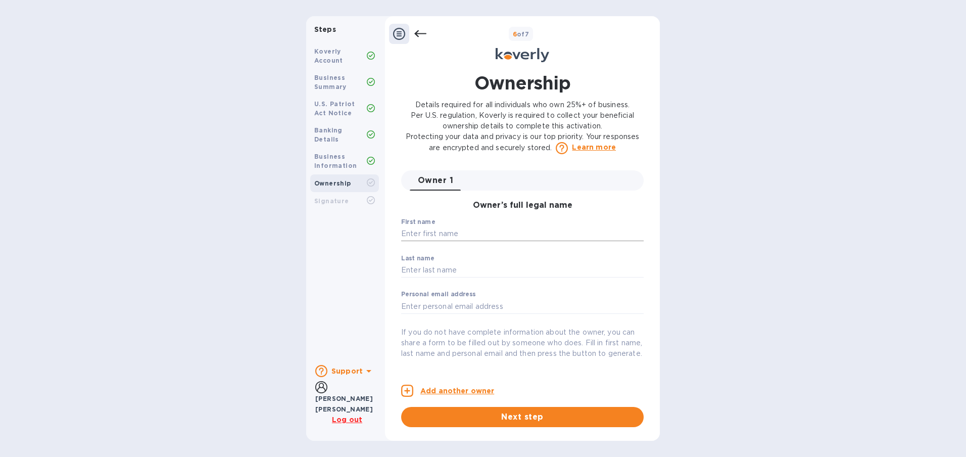
click at [478, 233] on input "text" at bounding box center [522, 233] width 242 height 15
type input "[PERSON_NAME]"
type input "leticiahervert@yahoo.com"
type input "SAN ESTEBAN ST"
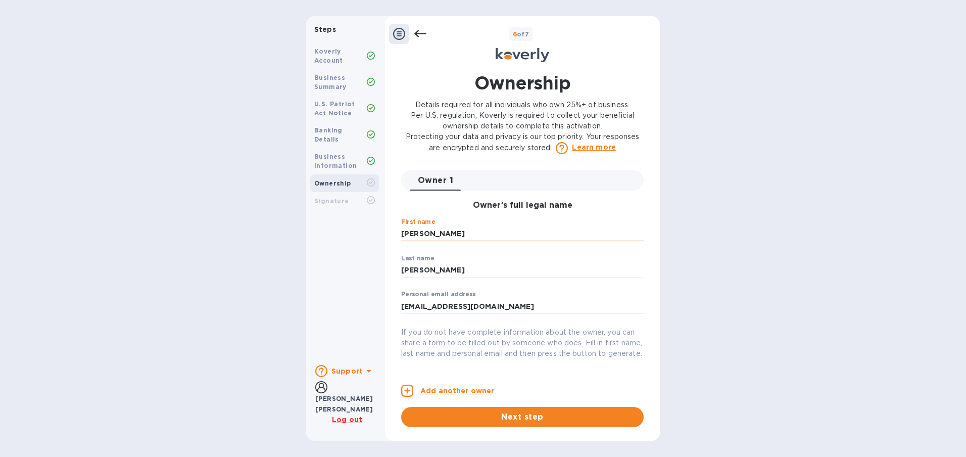
type input "3311"
type input "Mission"
type input "[GEOGRAPHIC_DATA]"
type input "78572-7370"
type input "***18"
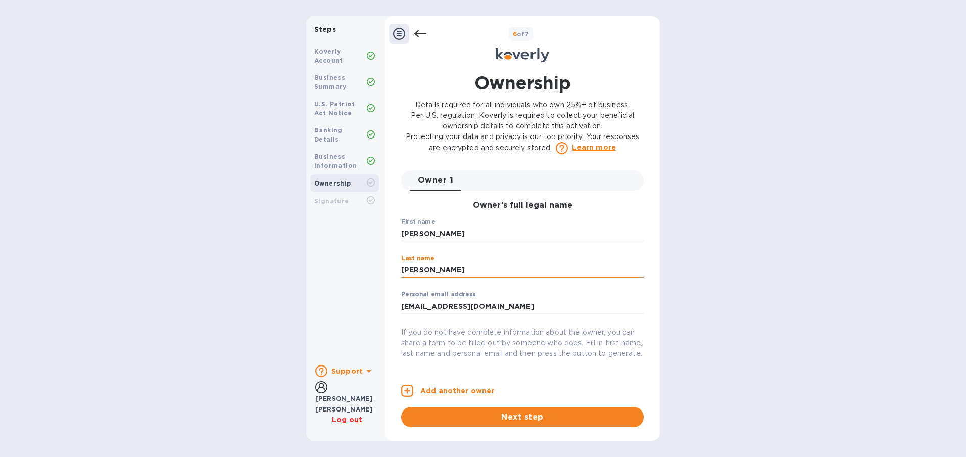
click at [442, 276] on input "[PERSON_NAME]" at bounding box center [522, 270] width 242 height 15
type input "hervert saenz"
click at [445, 309] on input "leticiahervert@yahoo.com" at bounding box center [522, 305] width 242 height 15
type input "[EMAIL_ADDRESS][DOMAIN_NAME]"
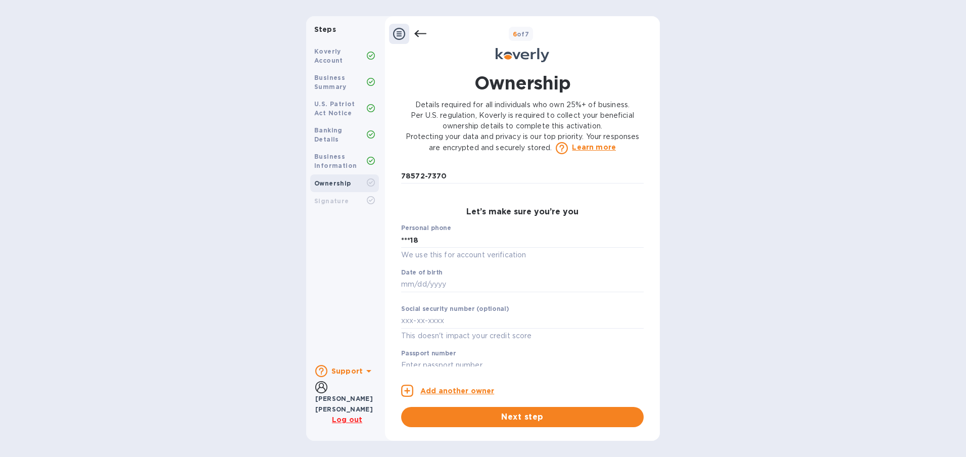
scroll to position [519, 0]
drag, startPoint x: 459, startPoint y: 246, endPoint x: 369, endPoint y: 242, distance: 90.5
click at [369, 242] on div "Steps Koverly Account Business Summary U.S. Patriot Act Notice Banking Details …" at bounding box center [483, 228] width 354 height 424
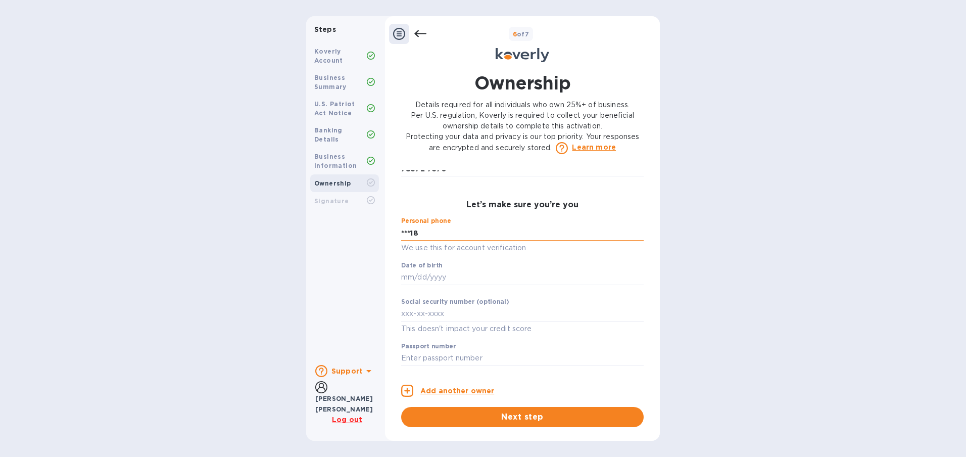
type input "***18"
click at [438, 236] on input "***18" at bounding box center [522, 232] width 242 height 15
click at [402, 285] on input "text" at bounding box center [522, 277] width 242 height 15
type input "***0"
type input "***8"
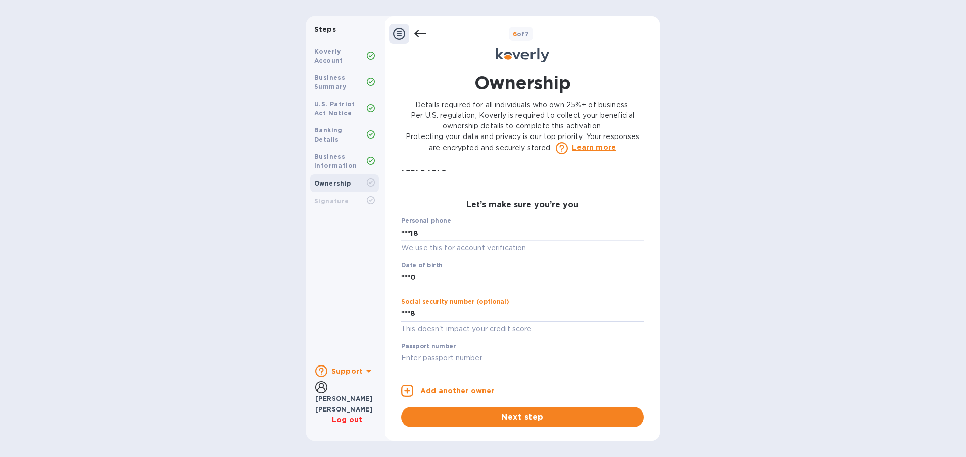
scroll to position [528, 0]
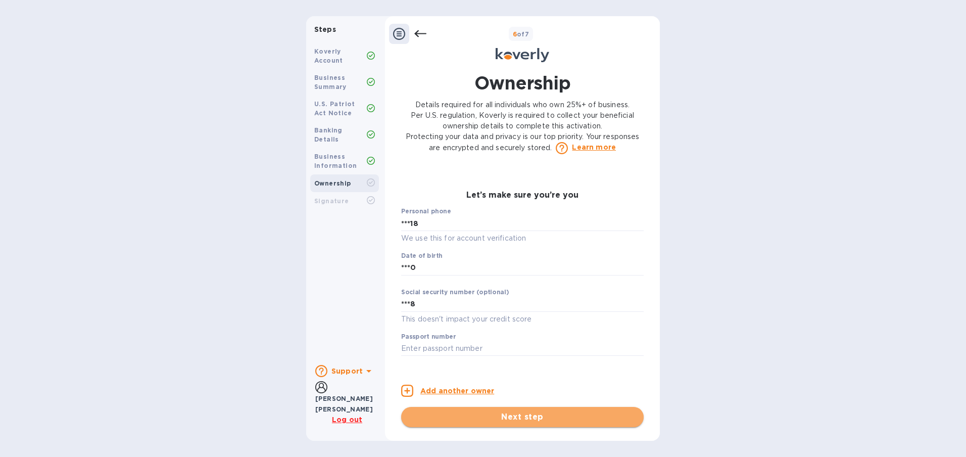
click at [513, 419] on span "Next step" at bounding box center [522, 417] width 226 height 12
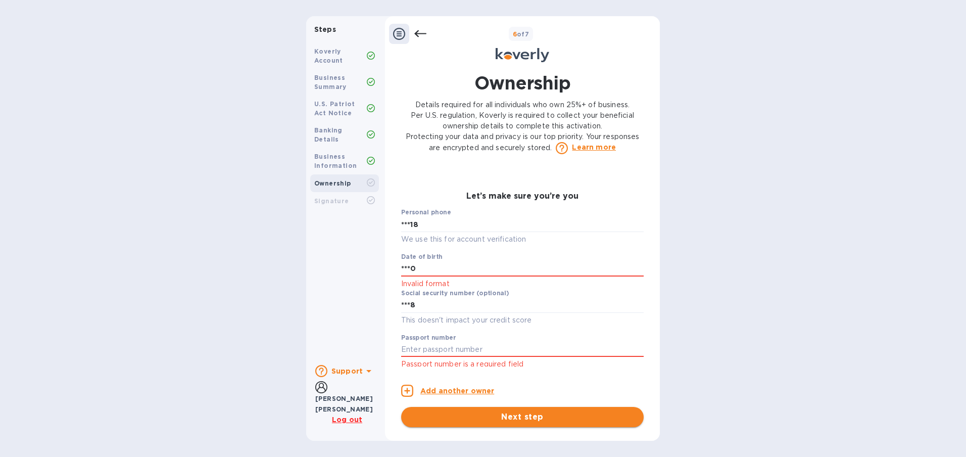
scroll to position [555, 0]
